Goal: Task Accomplishment & Management: Use online tool/utility

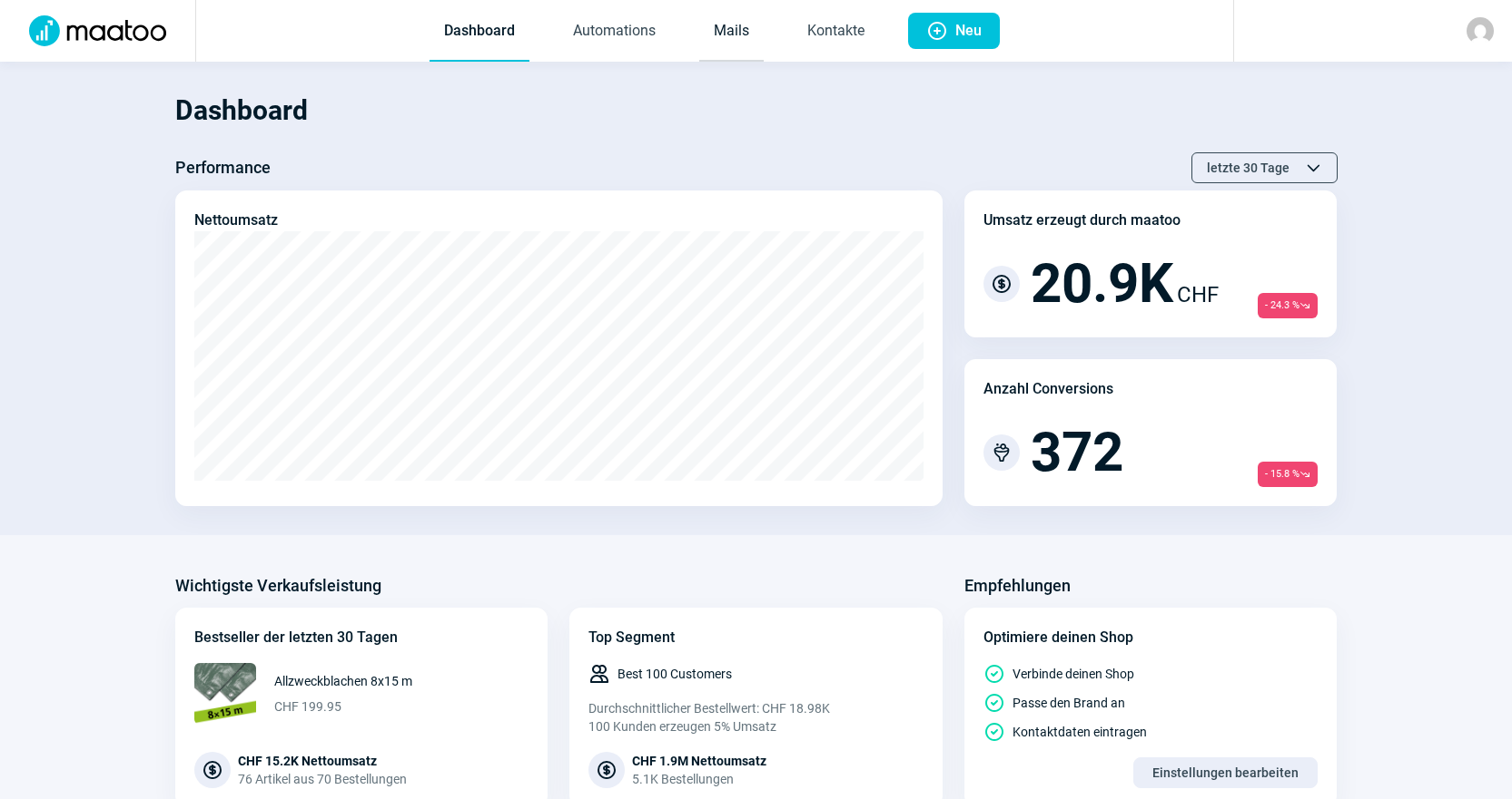
click at [743, 19] on link "Mails" at bounding box center [732, 32] width 64 height 60
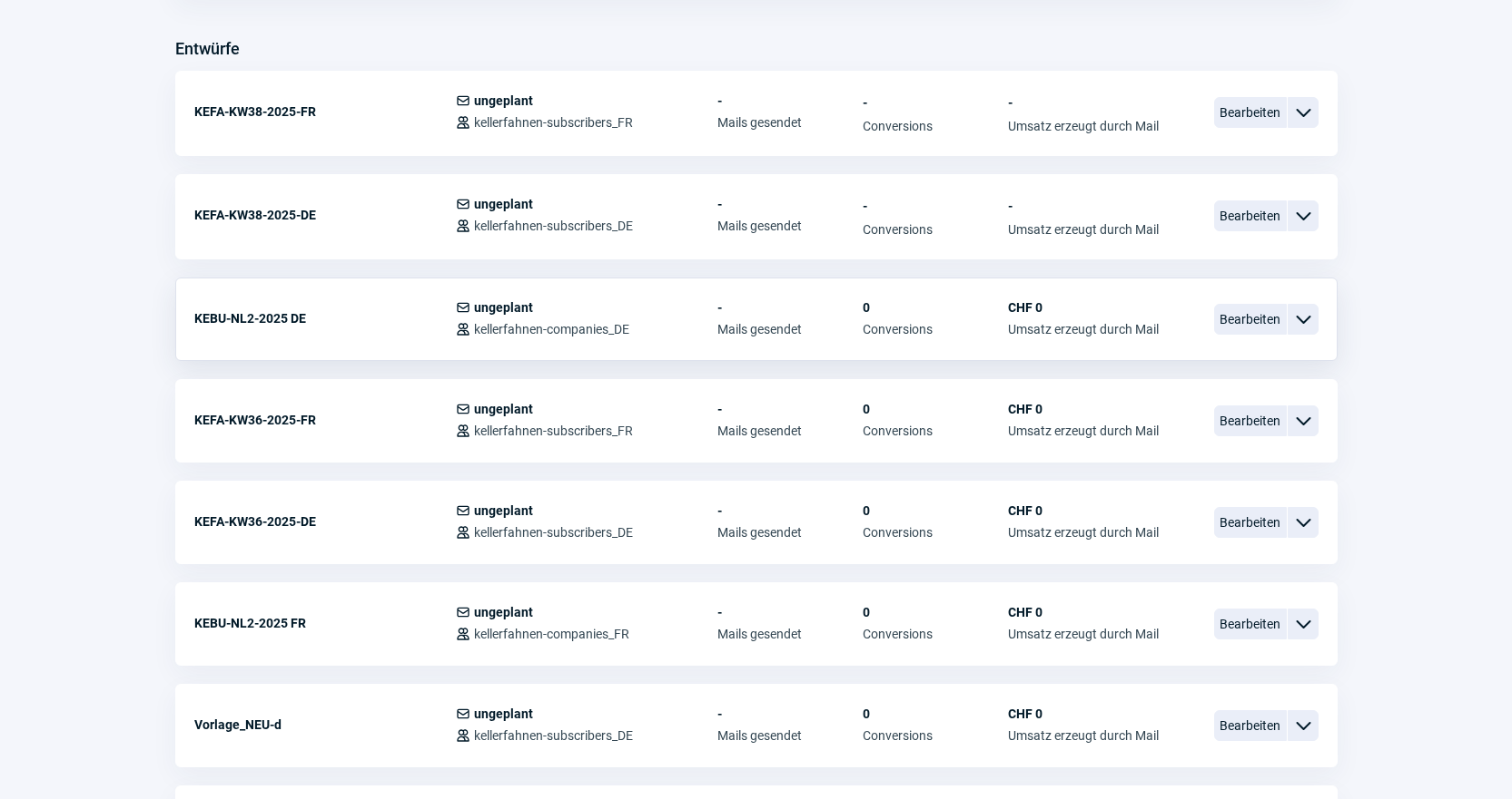
scroll to position [726, 0]
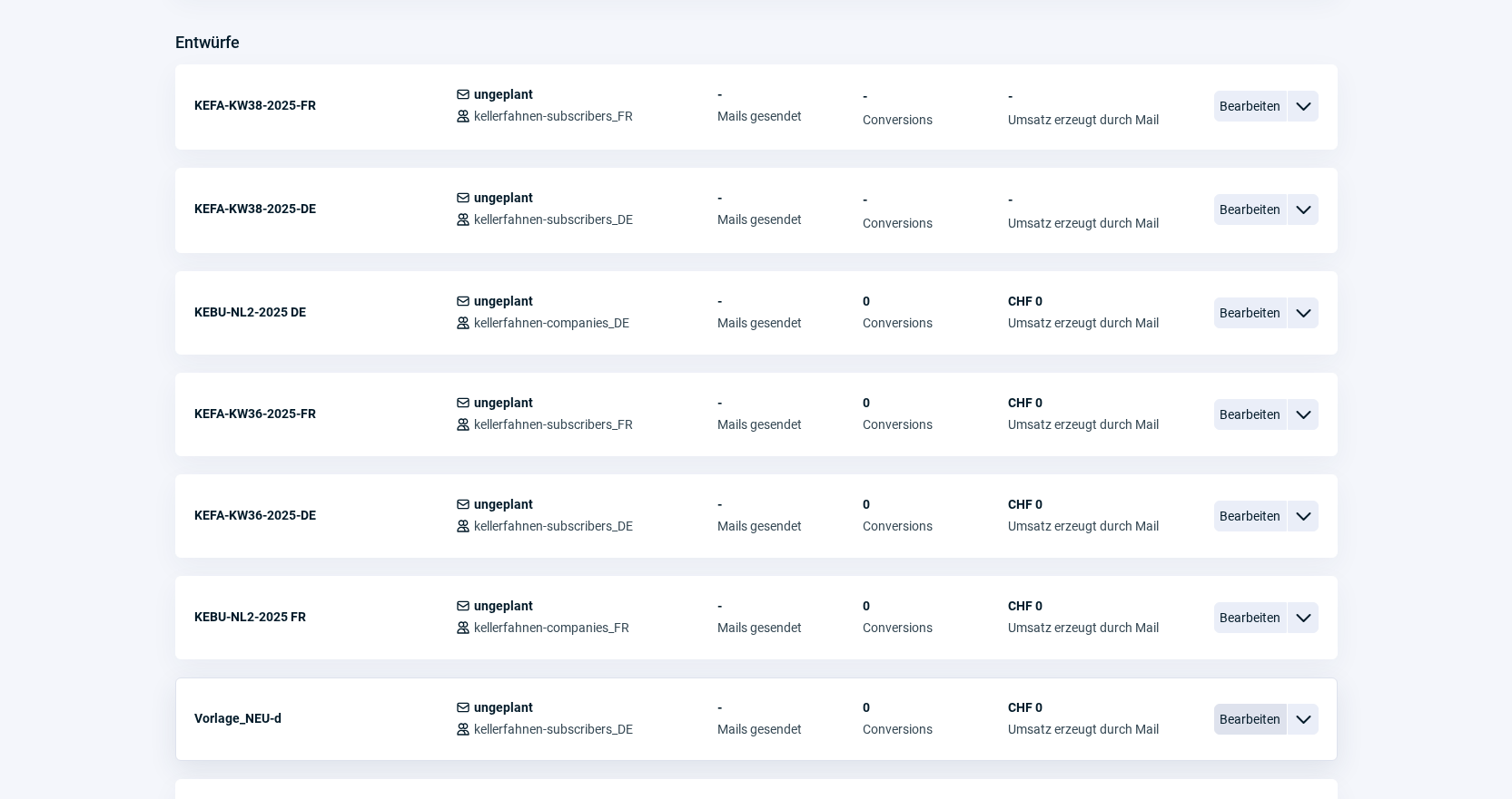
click at [1260, 728] on span "Bearbeiten" at bounding box center [1250, 719] width 73 height 31
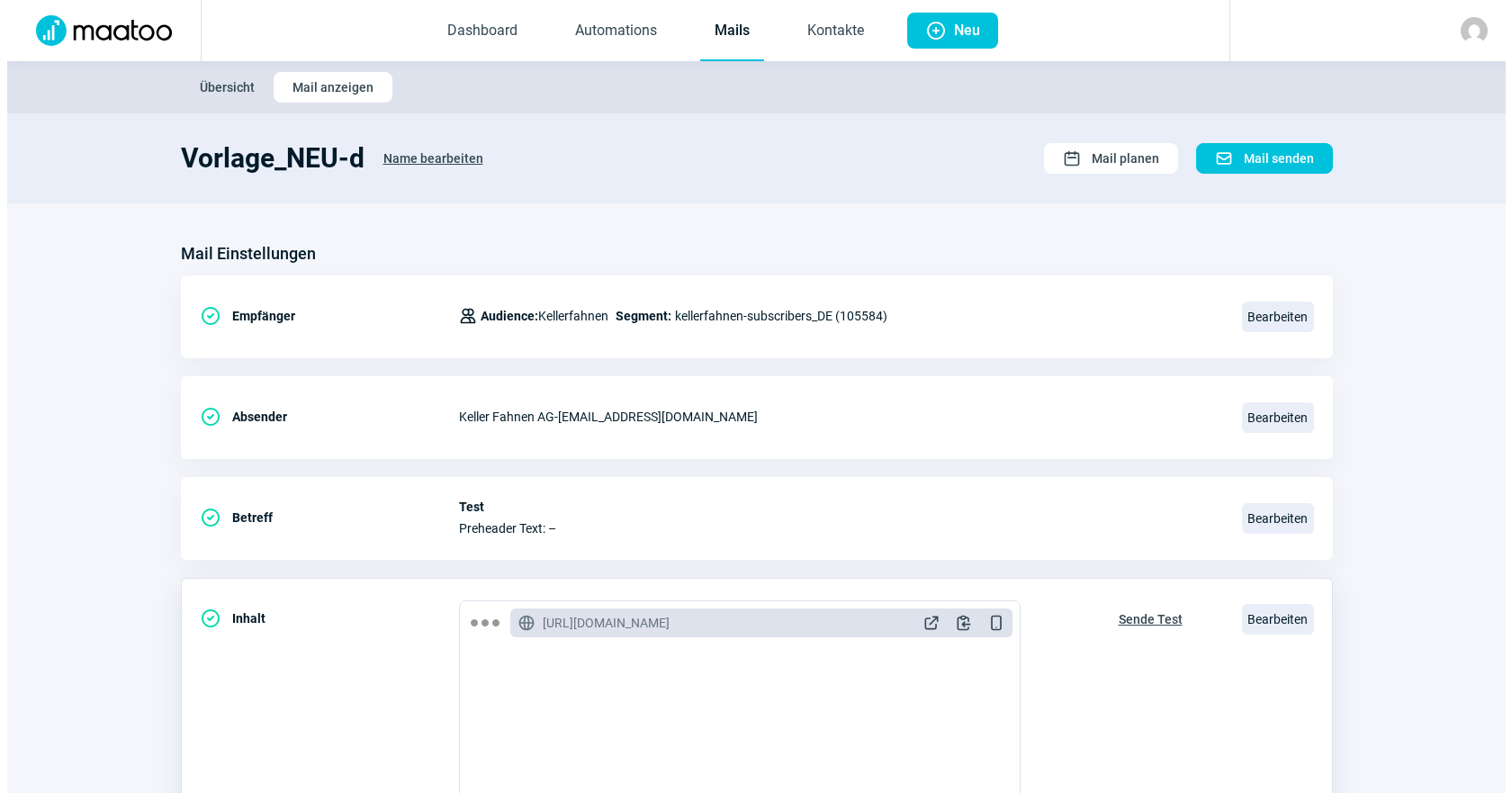
scroll to position [271, 0]
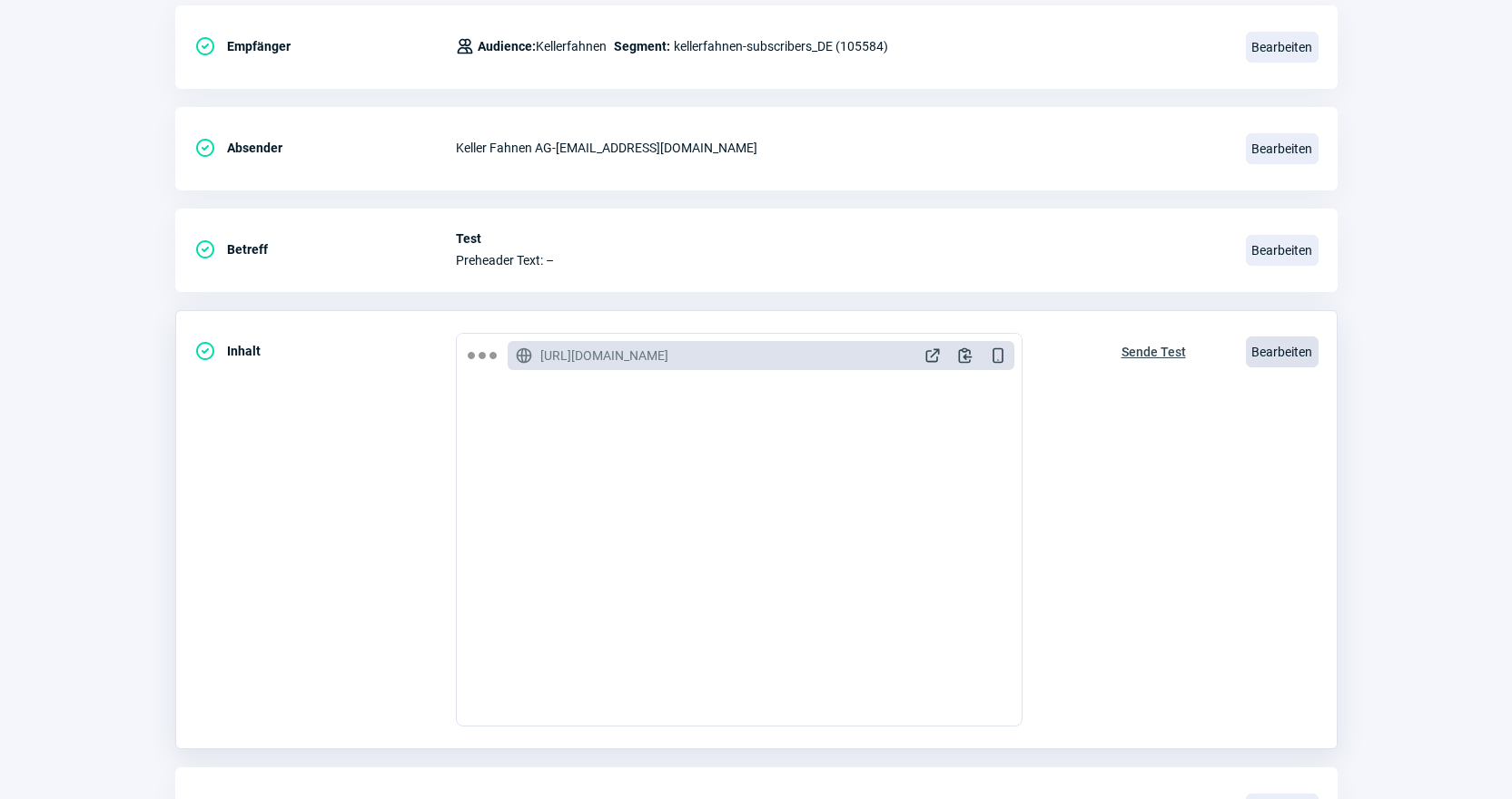
click at [1281, 349] on span "Bearbeiten" at bounding box center [1281, 352] width 73 height 31
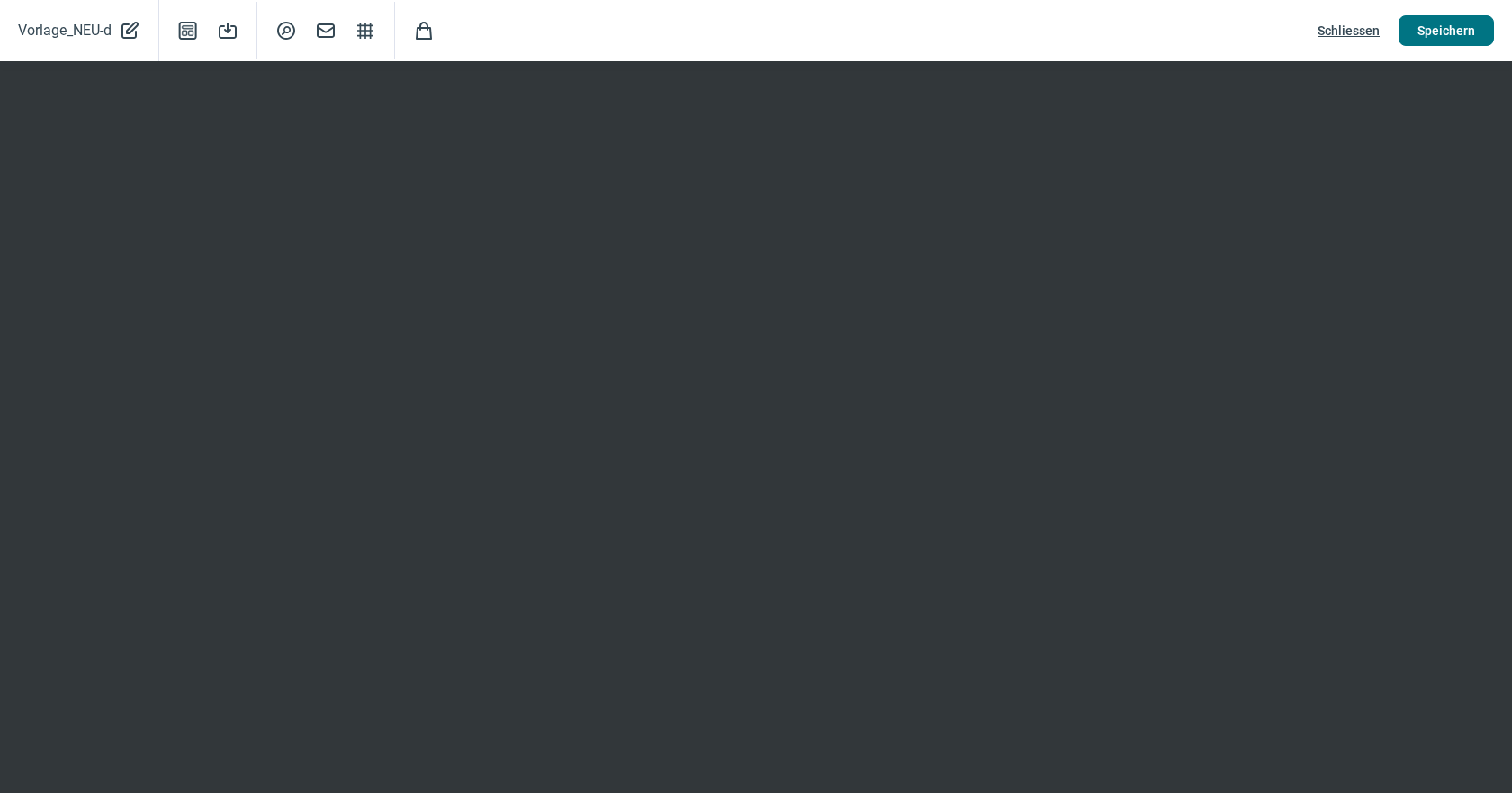
click at [1447, 41] on span "Speichern" at bounding box center [1447, 30] width 57 height 29
drag, startPoint x: 1450, startPoint y: 28, endPoint x: 1419, endPoint y: 38, distance: 32.6
click at [1450, 28] on span "Speichern" at bounding box center [1447, 30] width 57 height 29
click at [1355, 36] on span "Schliessen" at bounding box center [1349, 30] width 62 height 29
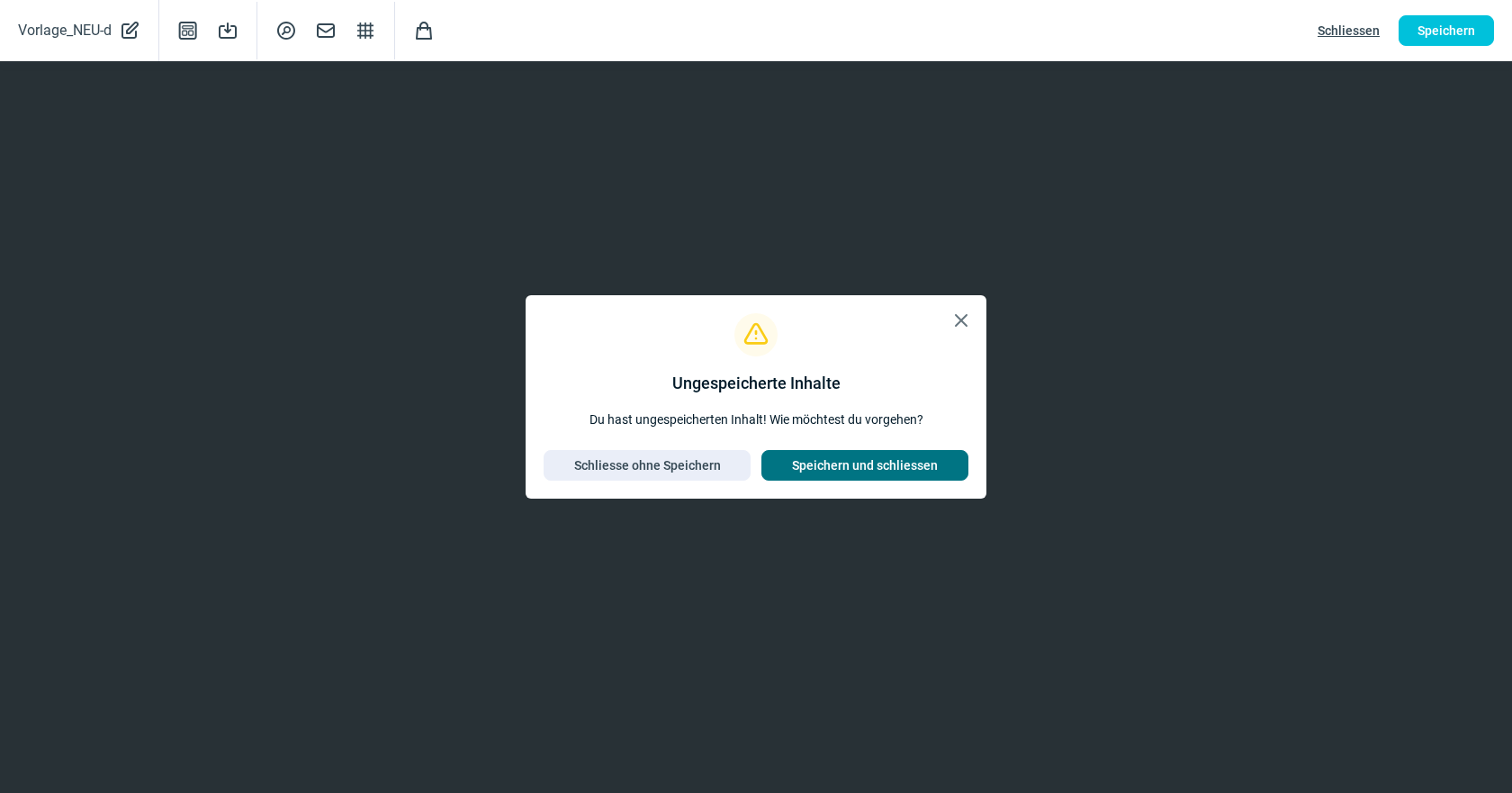
click at [859, 467] on span "Speichern und schliessen" at bounding box center [864, 465] width 146 height 29
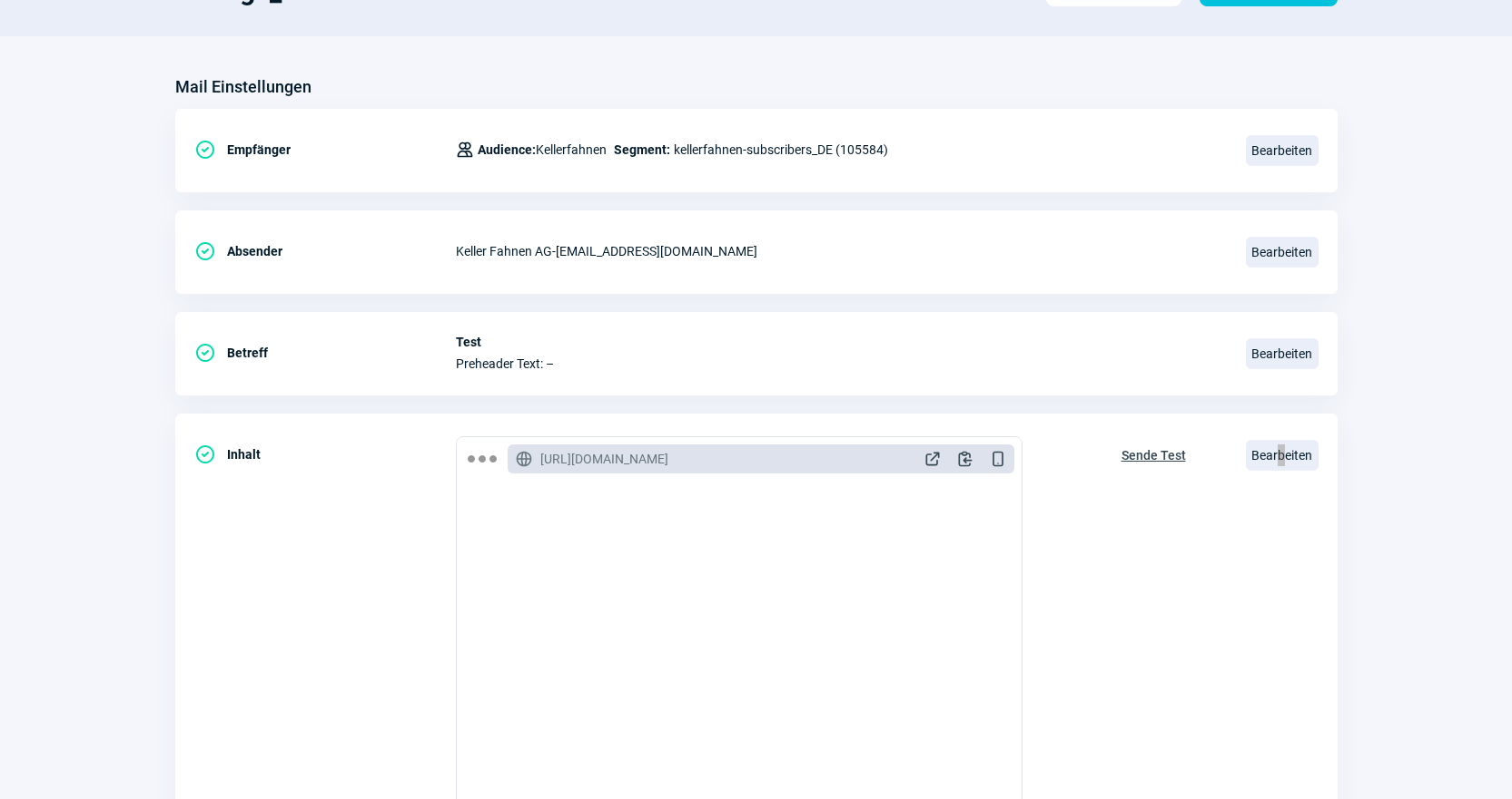
scroll to position [0, 0]
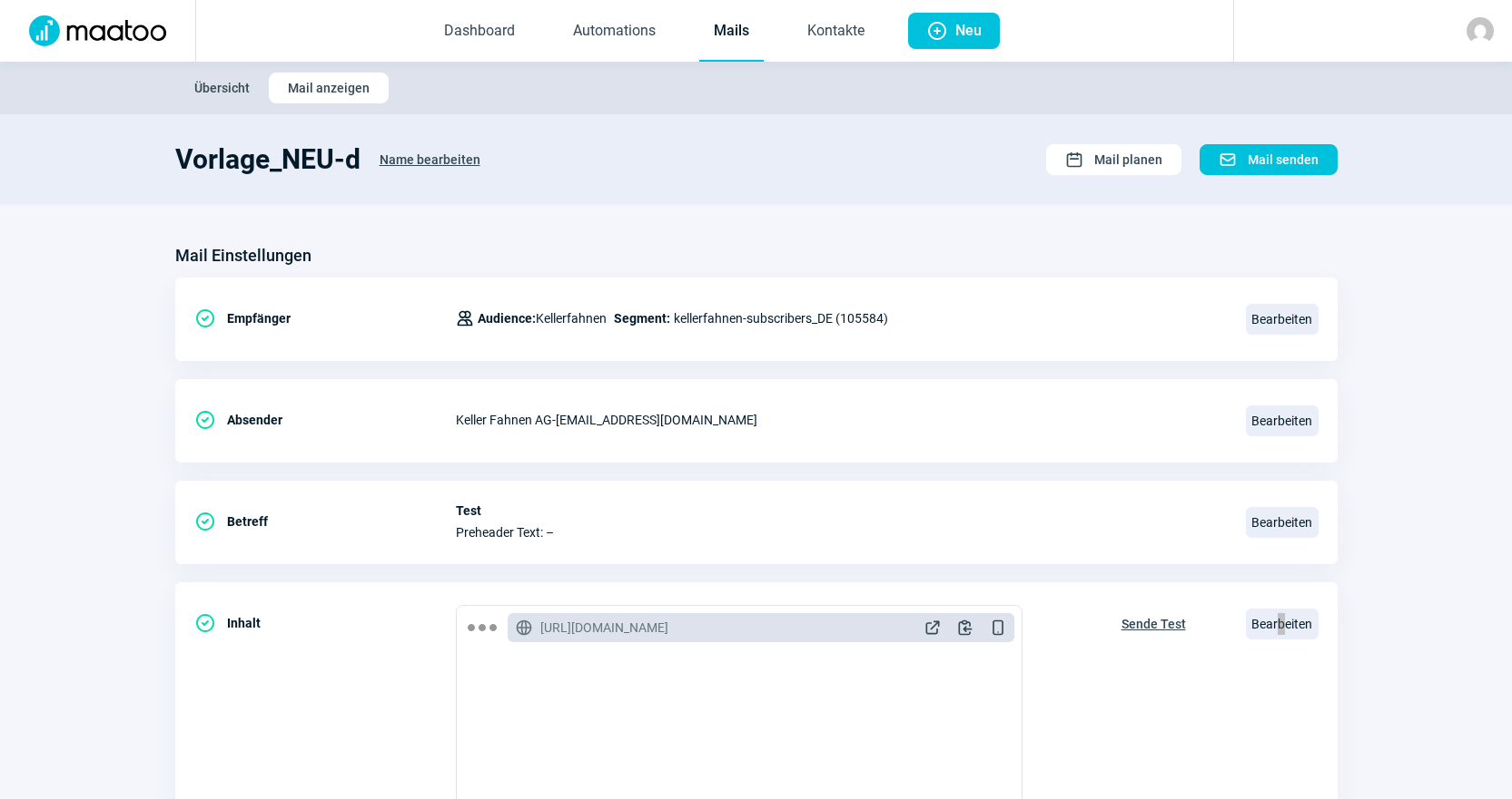
click at [735, 48] on link "Mails" at bounding box center [732, 32] width 64 height 60
